Goal: Task Accomplishment & Management: Manage account settings

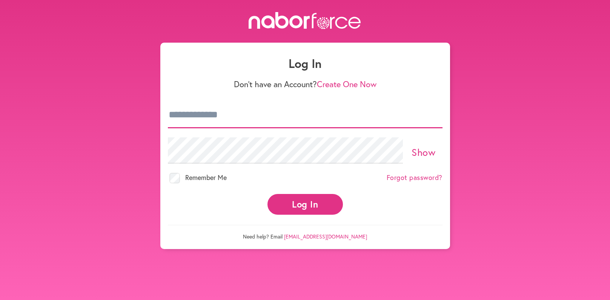
click at [221, 110] on input "email" at bounding box center [305, 115] width 275 height 26
type input "**********"
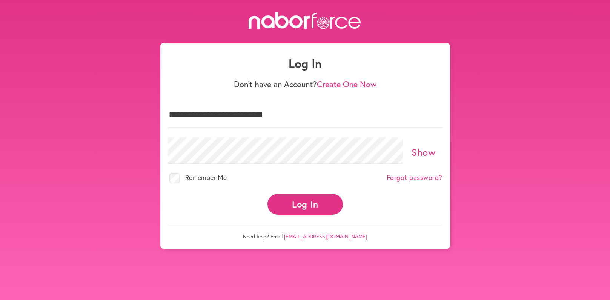
click at [426, 151] on link "Show" at bounding box center [423, 152] width 24 height 13
click at [310, 201] on button "Log In" at bounding box center [304, 204] width 75 height 21
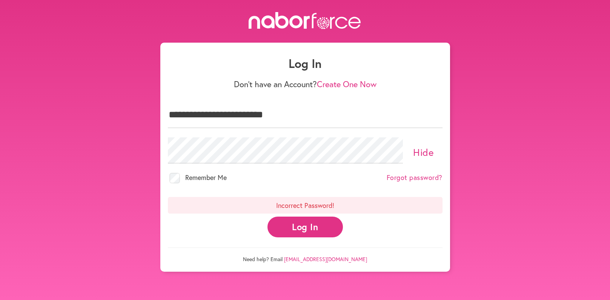
click at [307, 226] on button "Log In" at bounding box center [304, 226] width 75 height 21
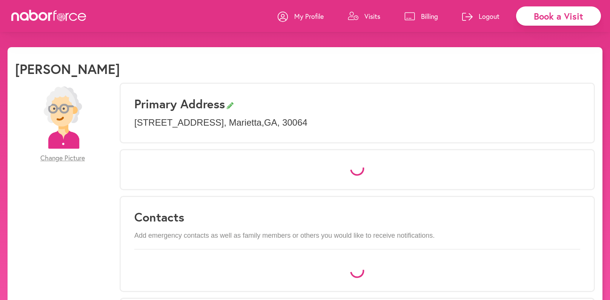
select select "*"
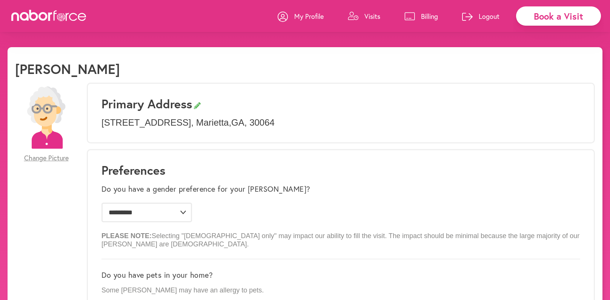
click at [372, 12] on p "Visits" at bounding box center [372, 16] width 16 height 9
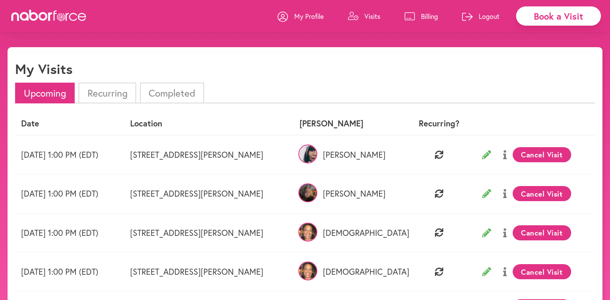
scroll to position [75, 0]
